Goal: Task Accomplishment & Management: Manage account settings

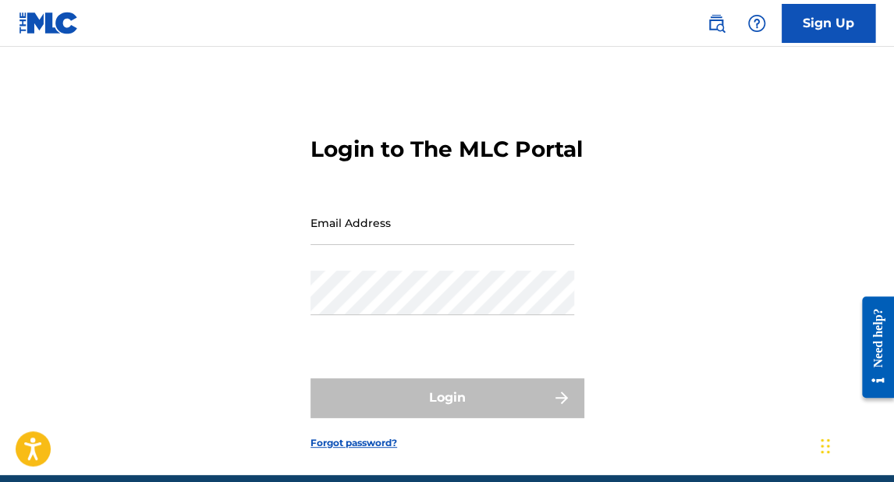
click at [334, 245] on input "Email Address" at bounding box center [442, 222] width 264 height 44
type input "[EMAIL_ADDRESS][DOMAIN_NAME]"
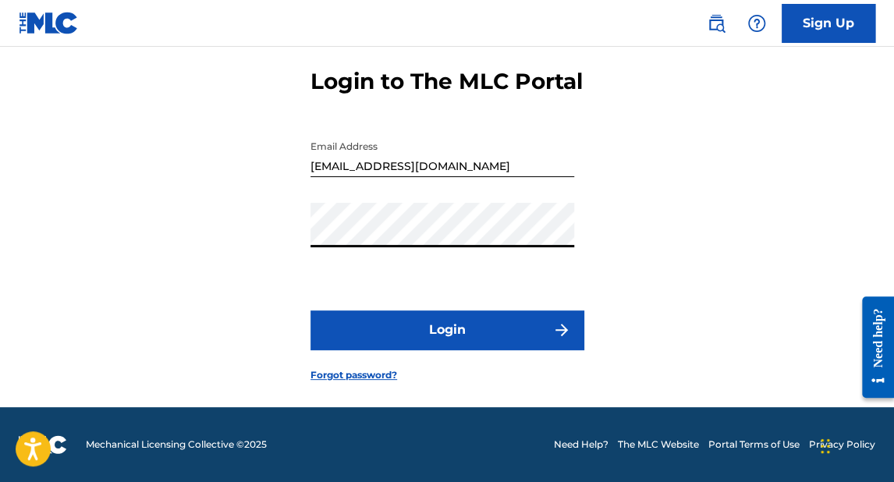
scroll to position [94, 0]
click at [418, 337] on button "Login" at bounding box center [446, 329] width 273 height 39
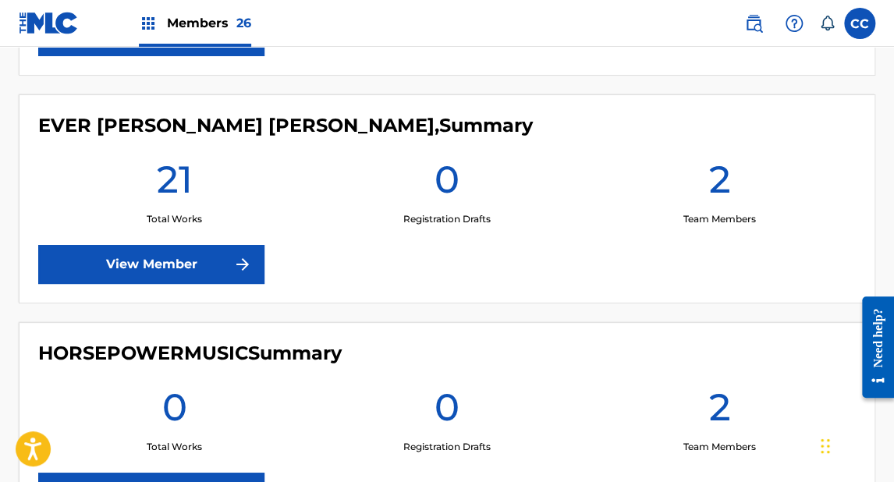
scroll to position [1997, 0]
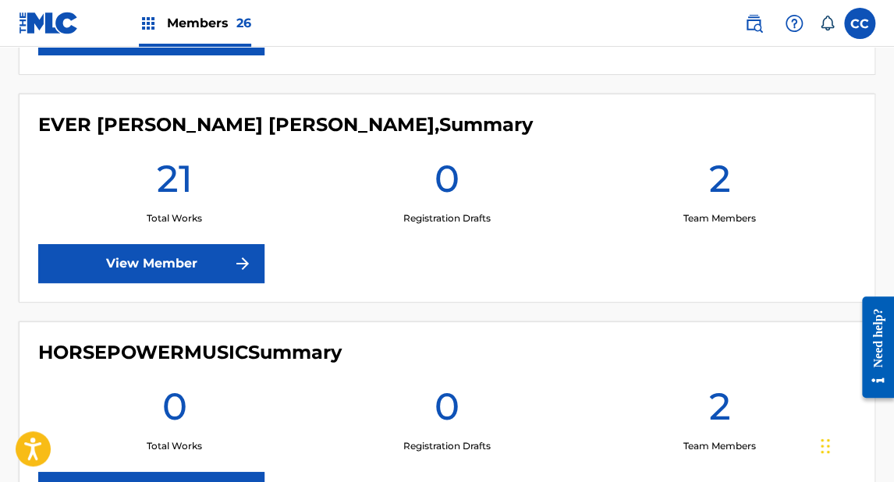
click at [190, 265] on link "View Member" at bounding box center [151, 263] width 226 height 39
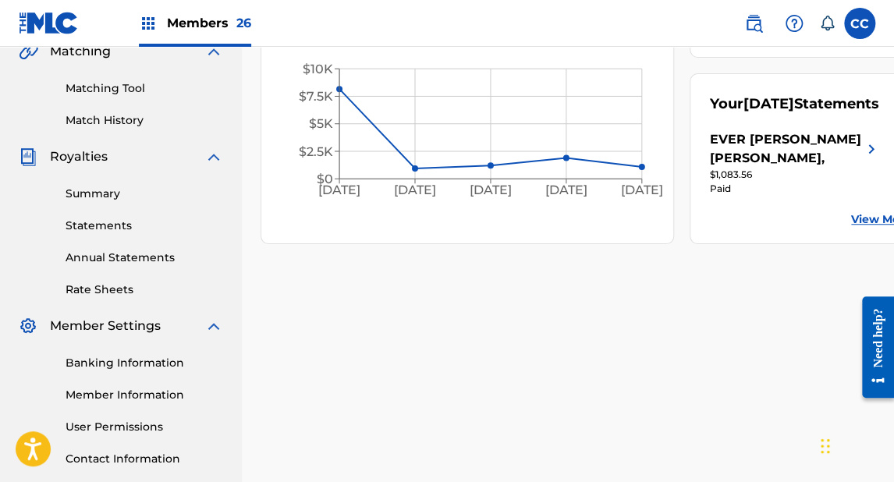
scroll to position [437, 0]
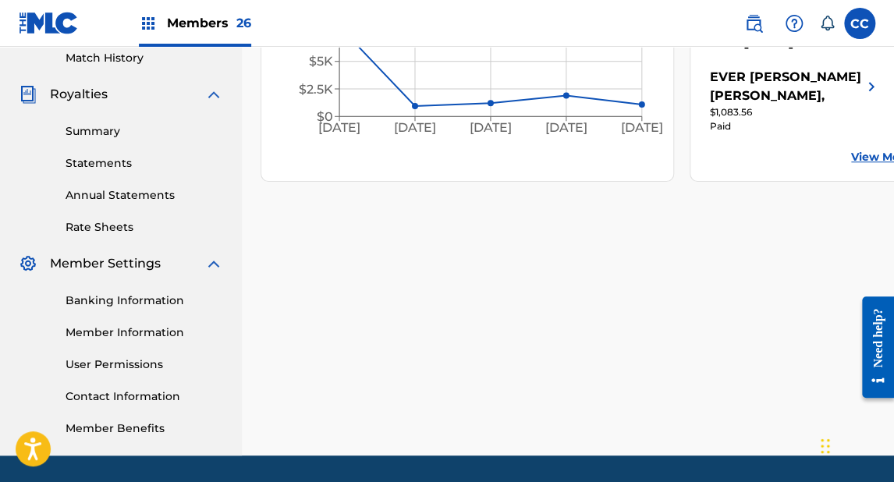
click at [161, 301] on link "Banking Information" at bounding box center [145, 300] width 158 height 16
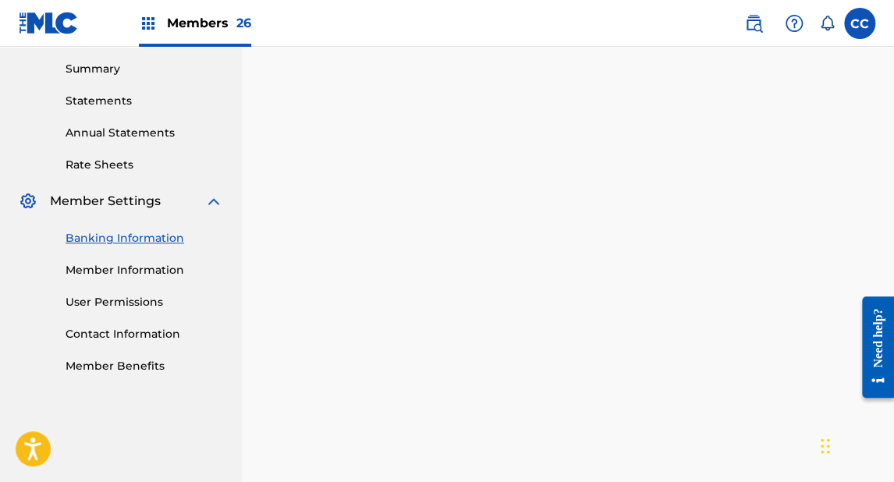
scroll to position [562, 0]
